Goal: Information Seeking & Learning: Learn about a topic

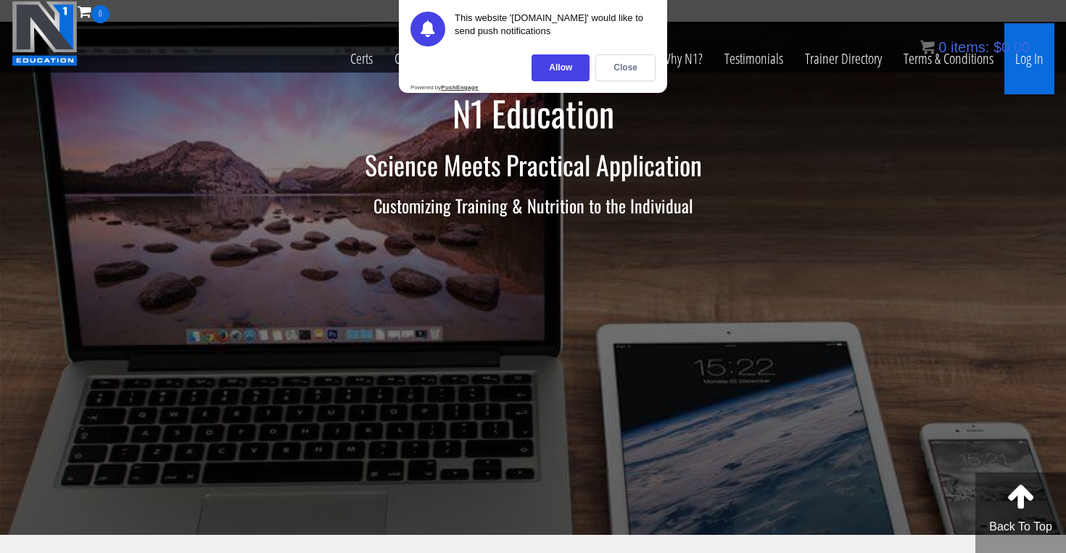
click at [1025, 62] on link "Log In" at bounding box center [1029, 58] width 50 height 71
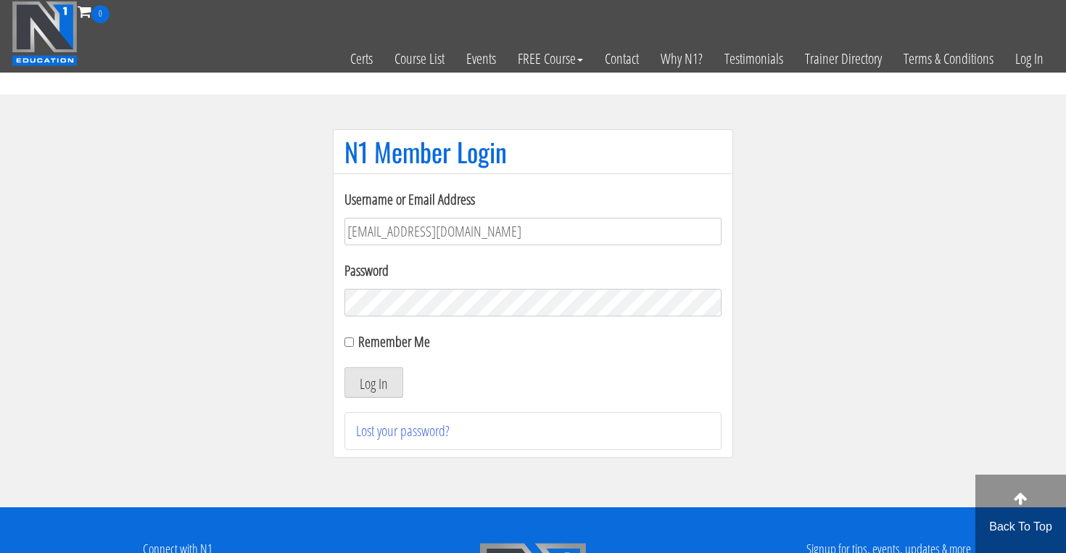
type input "[EMAIL_ADDRESS][DOMAIN_NAME]"
click at [374, 382] on button "Log In" at bounding box center [373, 382] width 59 height 30
click at [382, 376] on button "Log In" at bounding box center [373, 382] width 59 height 30
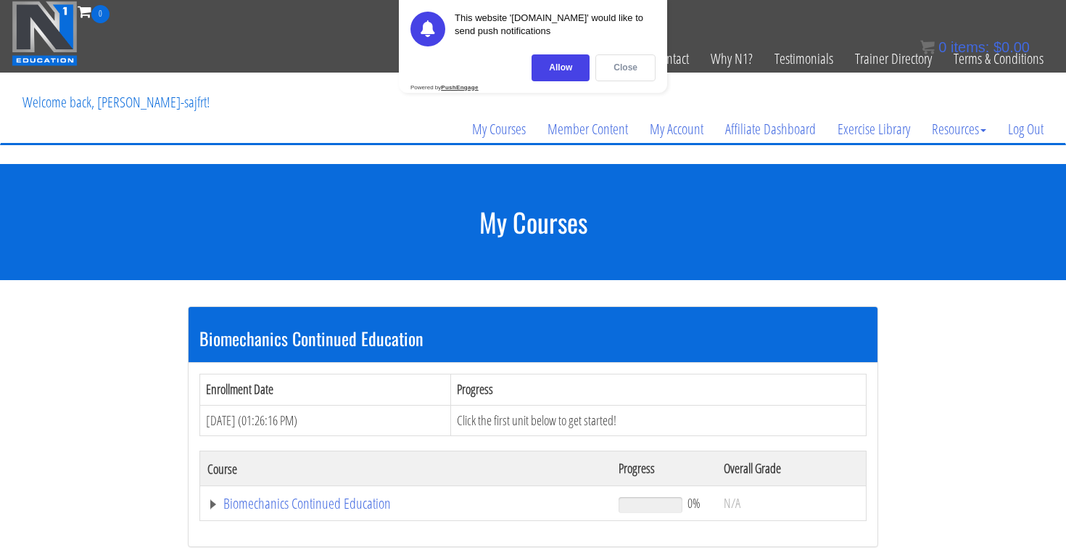
click at [633, 62] on div "Close" at bounding box center [625, 67] width 60 height 27
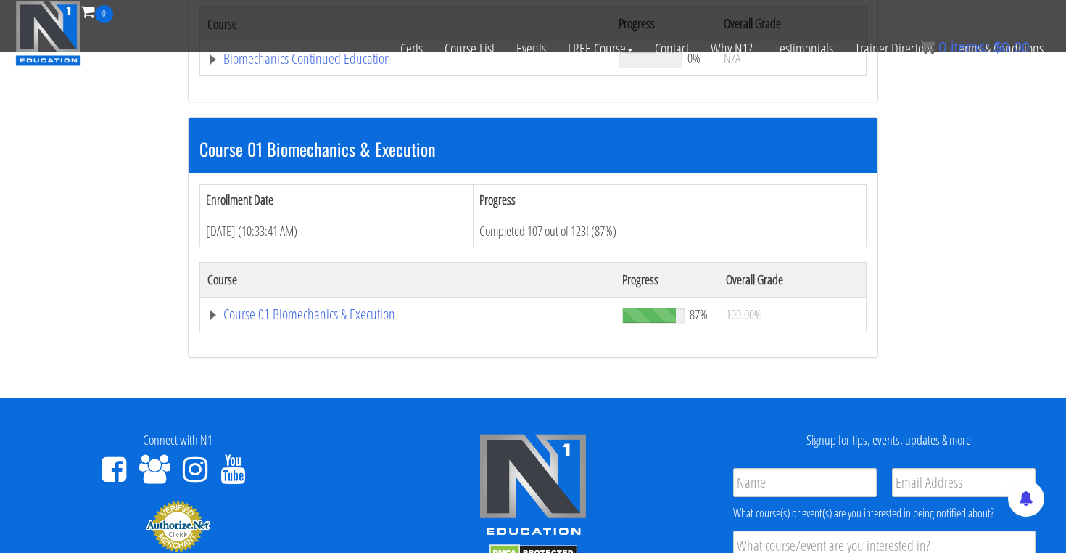
scroll to position [351, 0]
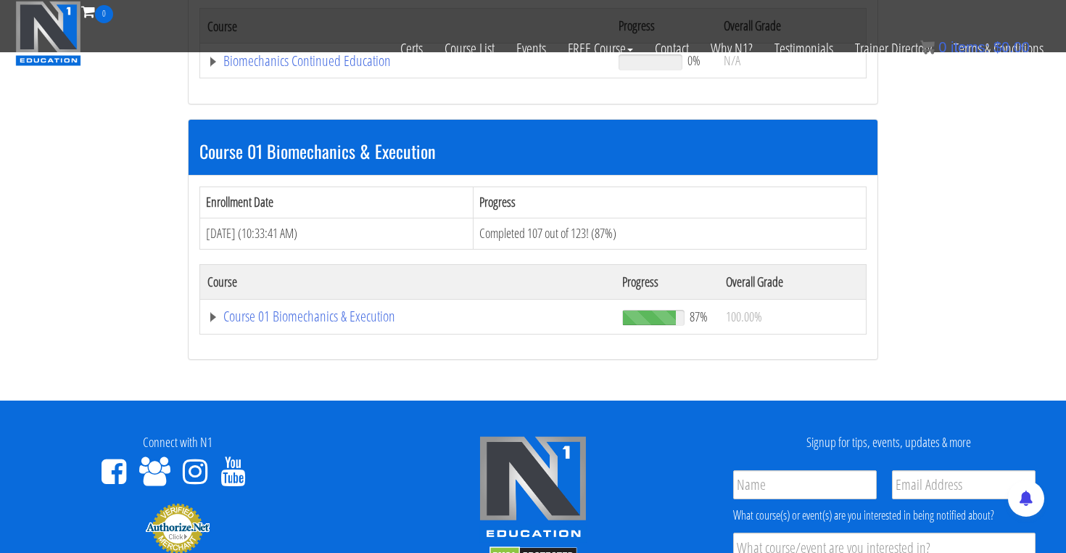
click at [303, 300] on td "Course 01 Biomechanics & Execution" at bounding box center [407, 316] width 415 height 35
click at [303, 312] on link "Course 01 Biomechanics & Execution" at bounding box center [407, 316] width 400 height 15
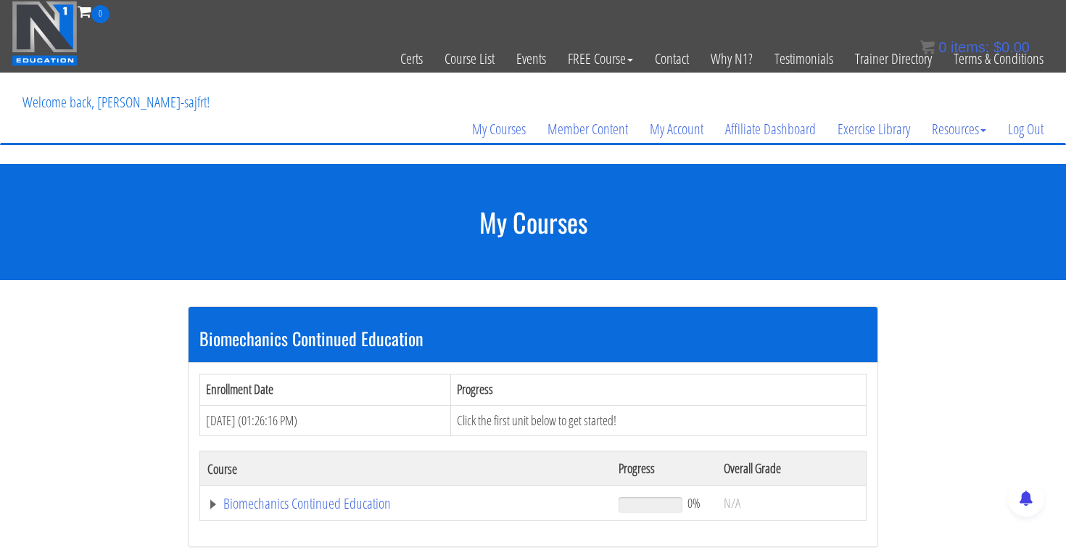
scroll to position [370, 0]
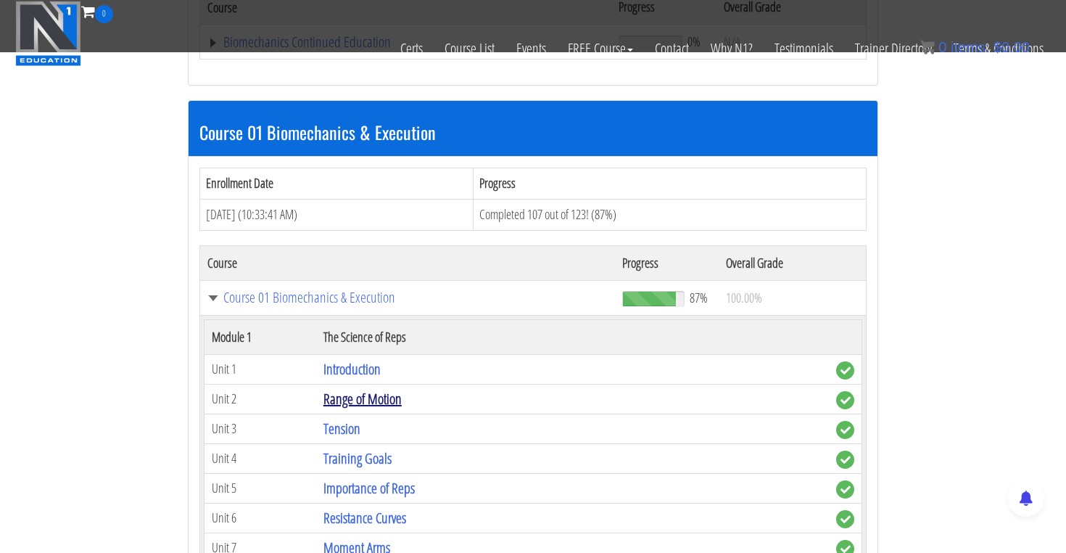
click at [367, 396] on link "Range of Motion" at bounding box center [362, 399] width 78 height 20
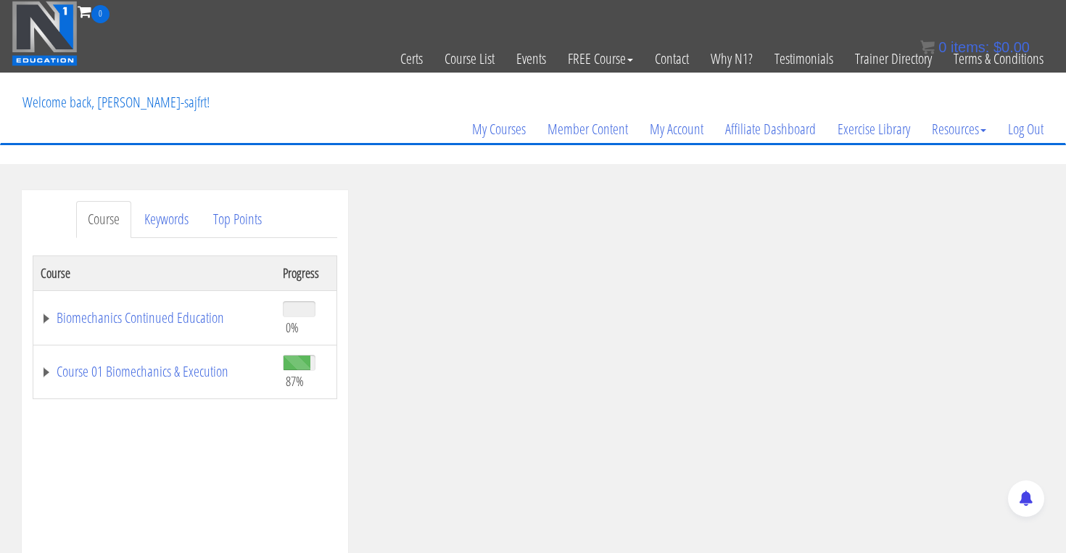
scroll to position [82, 0]
